Goal: Information Seeking & Learning: Get advice/opinions

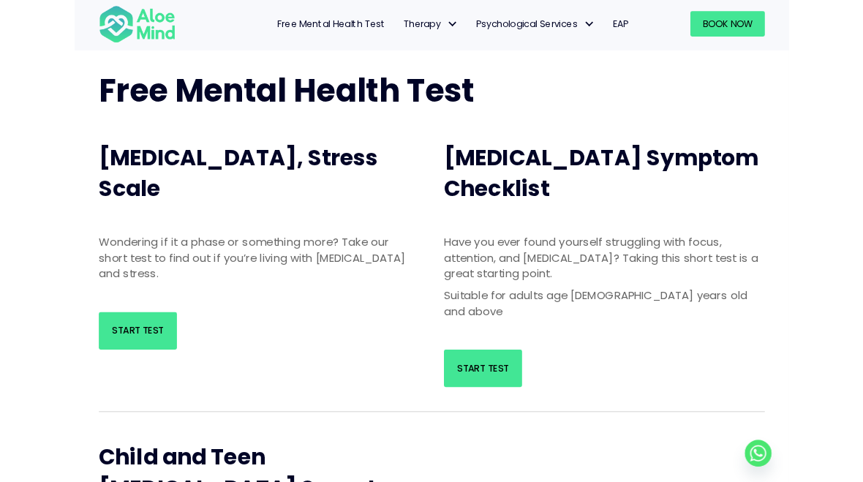
scroll to position [75, 0]
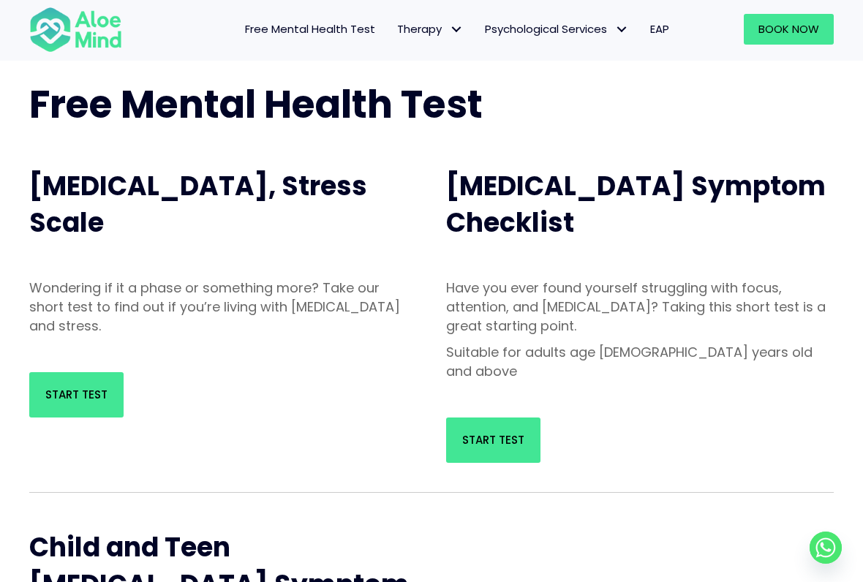
click at [69, 397] on span "Start Test" at bounding box center [76, 394] width 62 height 15
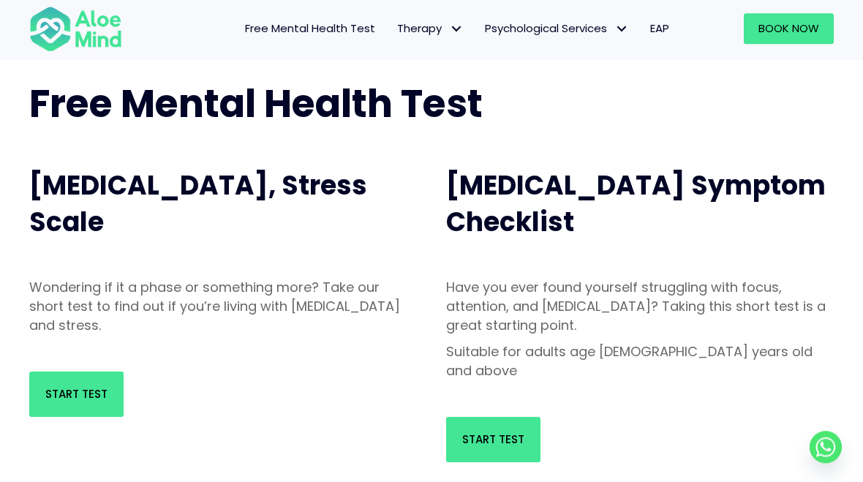
scroll to position [116, 0]
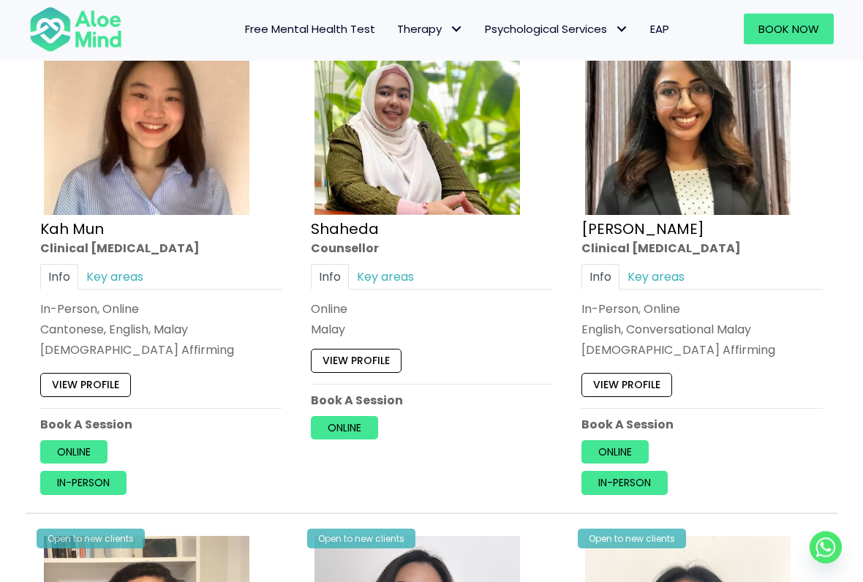
scroll to position [833, 0]
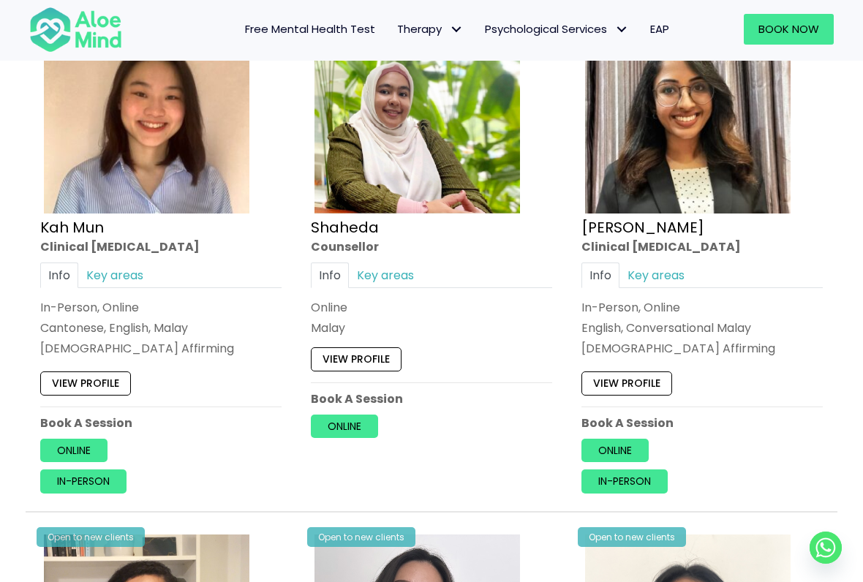
click at [402, 266] on link "Key areas" at bounding box center [385, 275] width 73 height 26
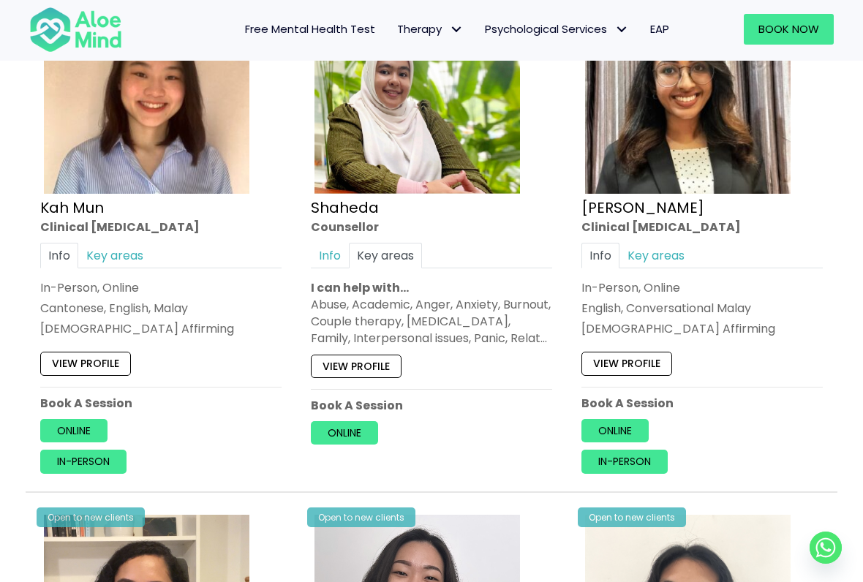
scroll to position [854, 0]
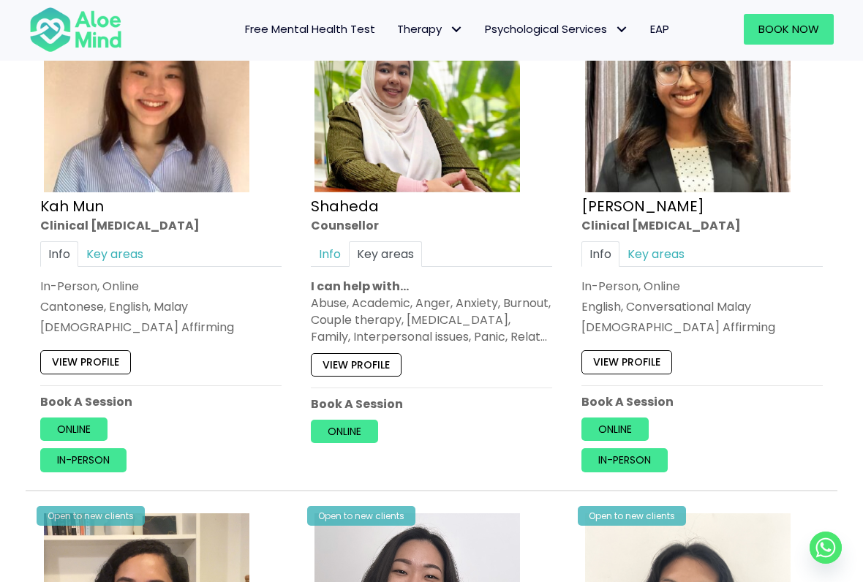
click at [334, 252] on link "Info" at bounding box center [330, 254] width 38 height 26
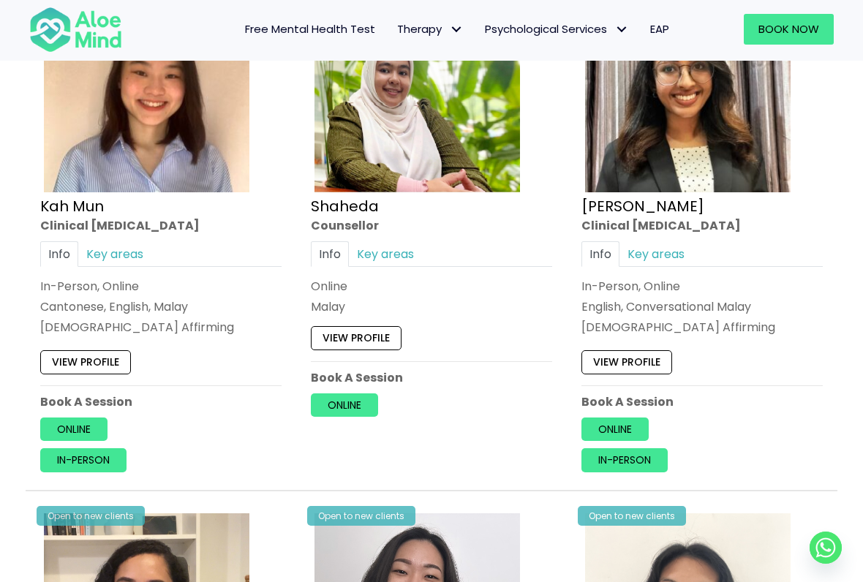
click at [369, 336] on link "View profile" at bounding box center [356, 337] width 91 height 23
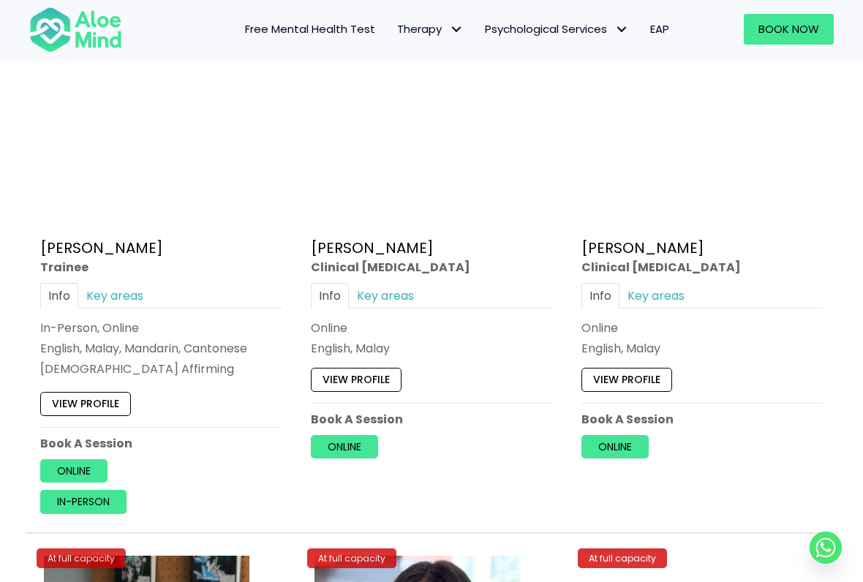
scroll to position [4010, 0]
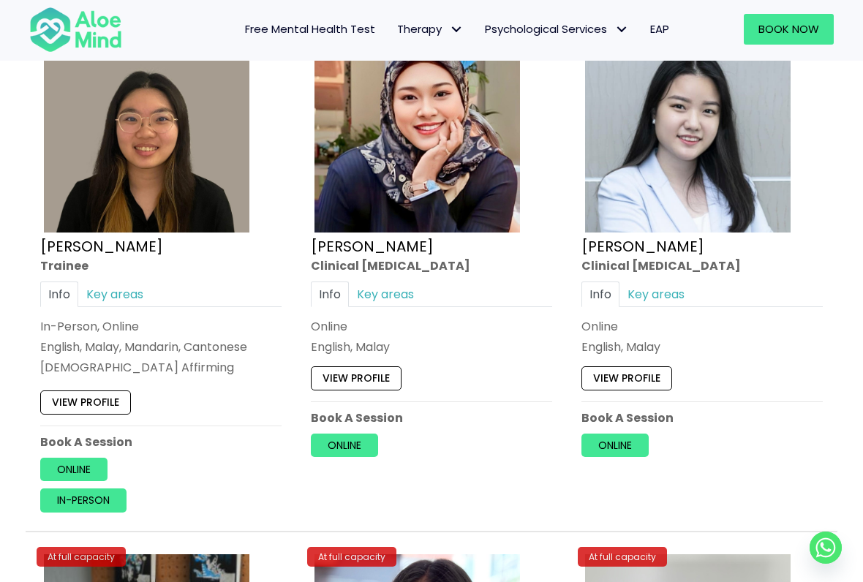
click at [405, 282] on link "Key areas" at bounding box center [385, 295] width 73 height 26
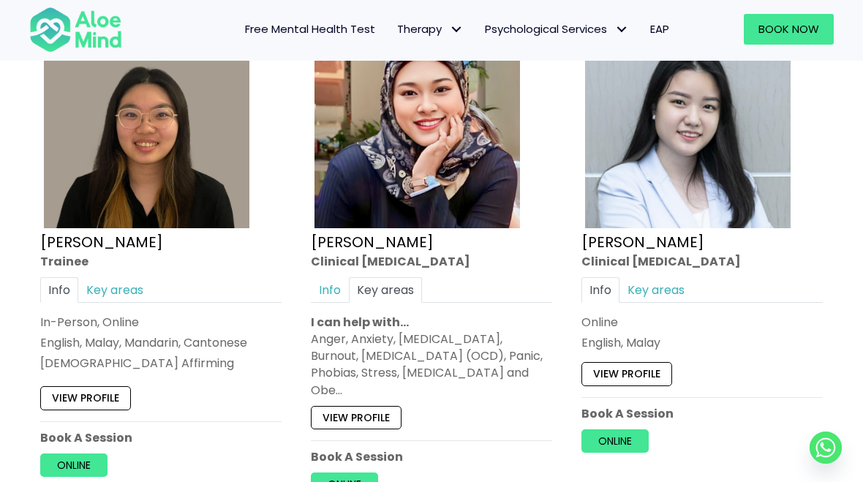
scroll to position [4014, 0]
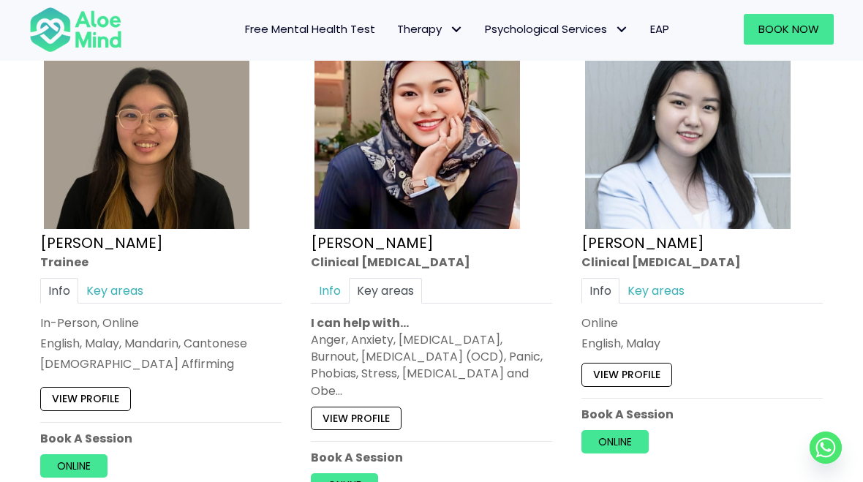
click at [375, 407] on link "View profile" at bounding box center [356, 418] width 91 height 23
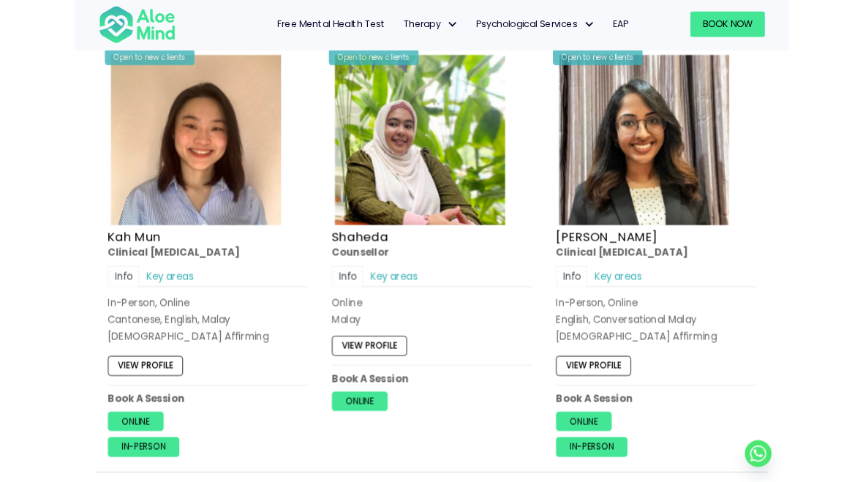
scroll to position [798, 0]
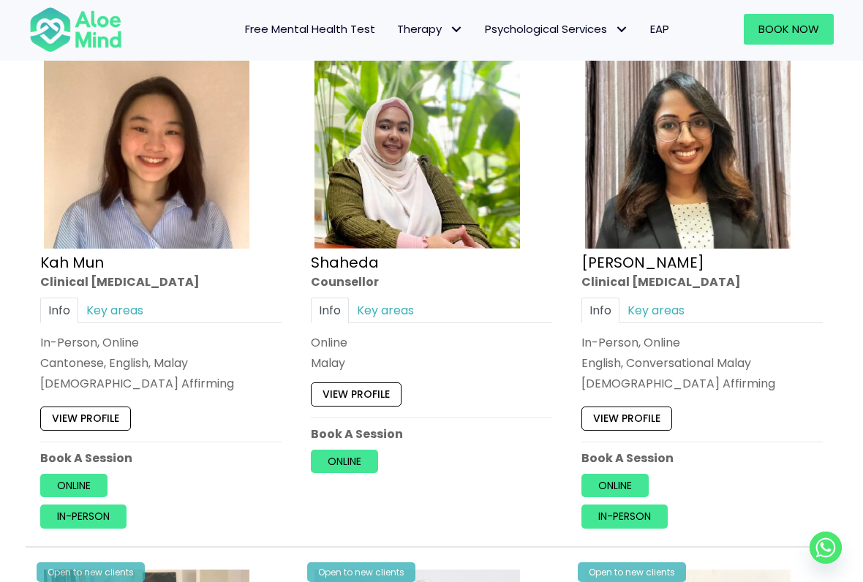
click at [373, 402] on link "View profile" at bounding box center [356, 394] width 91 height 23
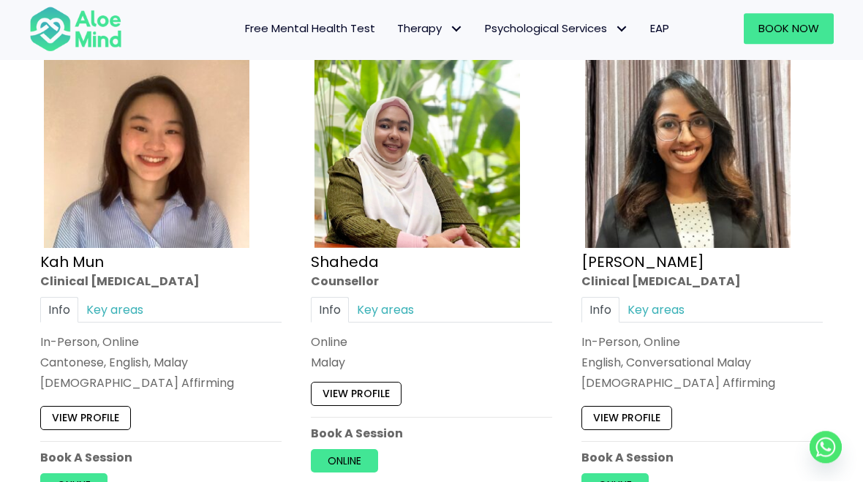
scroll to position [839, 0]
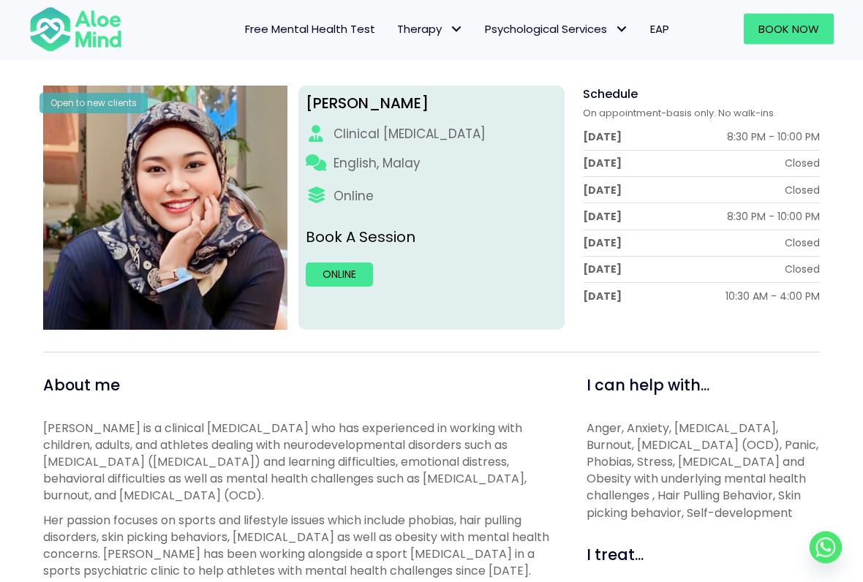
scroll to position [195, 0]
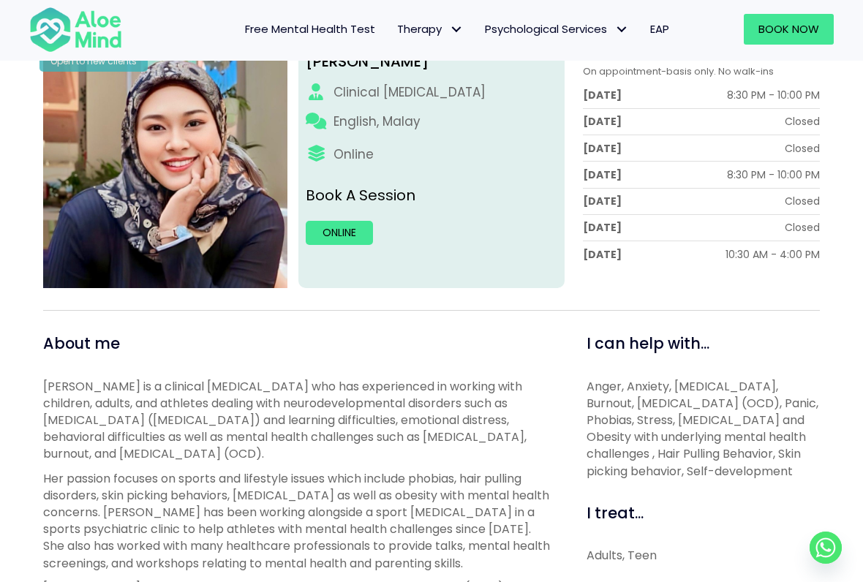
click at [343, 225] on link "Online" at bounding box center [339, 232] width 67 height 23
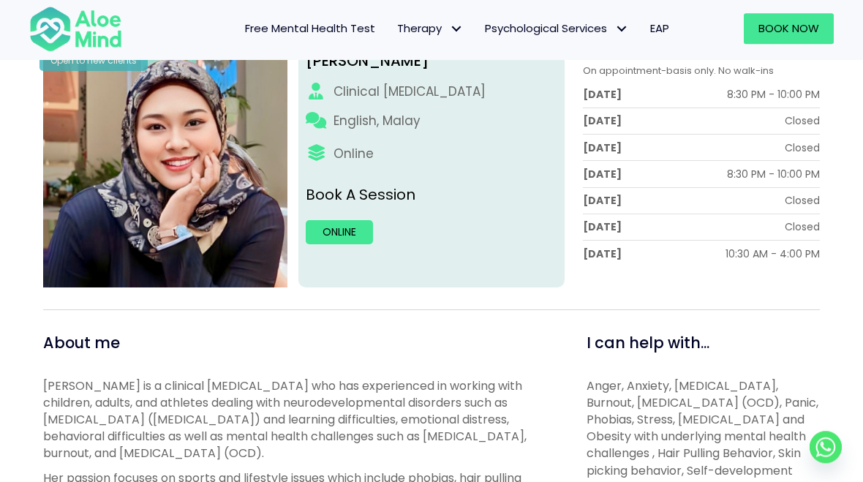
scroll to position [265, 0]
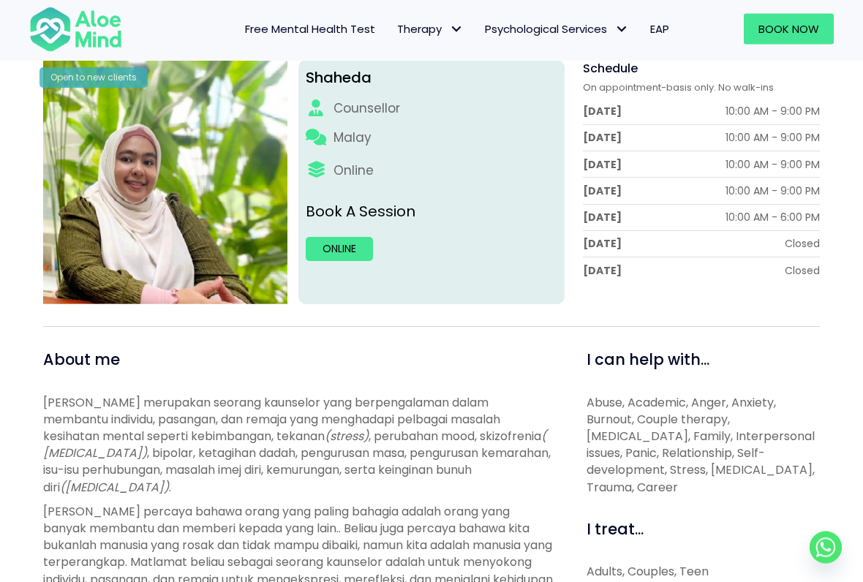
click at [335, 249] on link "Online" at bounding box center [339, 249] width 67 height 23
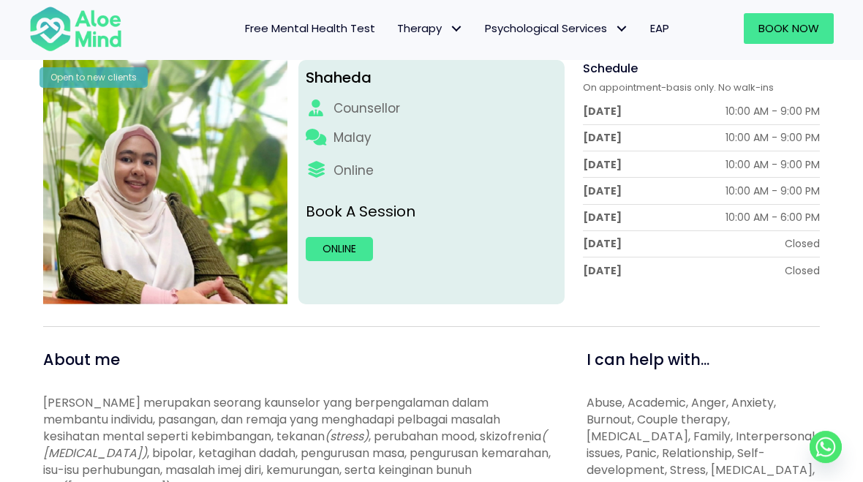
scroll to position [249, 0]
